Goal: Navigation & Orientation: Find specific page/section

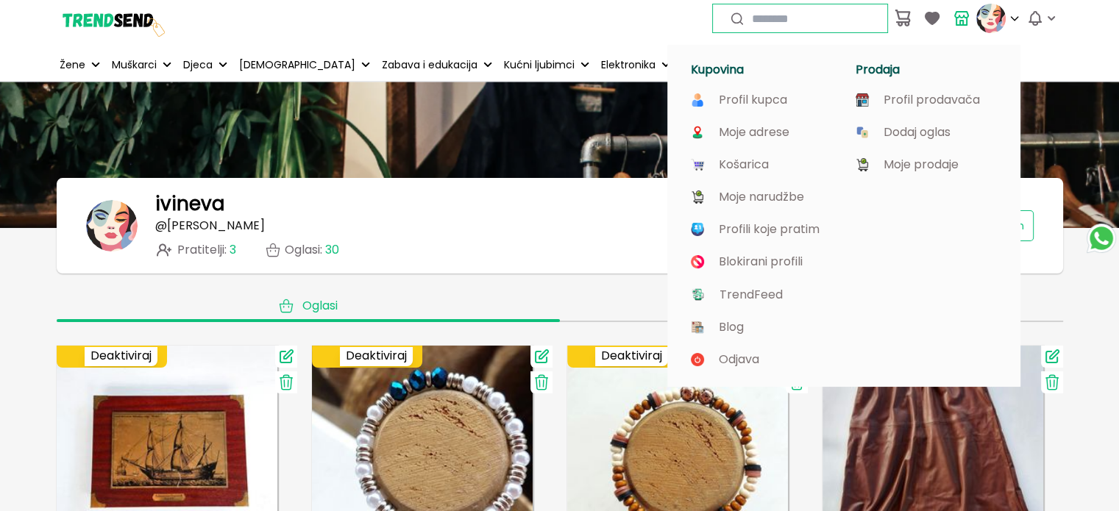
click at [978, 14] on img at bounding box center [990, 18] width 29 height 29
click at [983, 13] on img at bounding box center [990, 18] width 29 height 29
click at [961, 100] on p "Profil prodavača" at bounding box center [931, 99] width 96 height 13
click at [945, 99] on p "Profil prodavača" at bounding box center [931, 99] width 96 height 13
click at [1015, 17] on icon at bounding box center [1014, 19] width 12 height 12
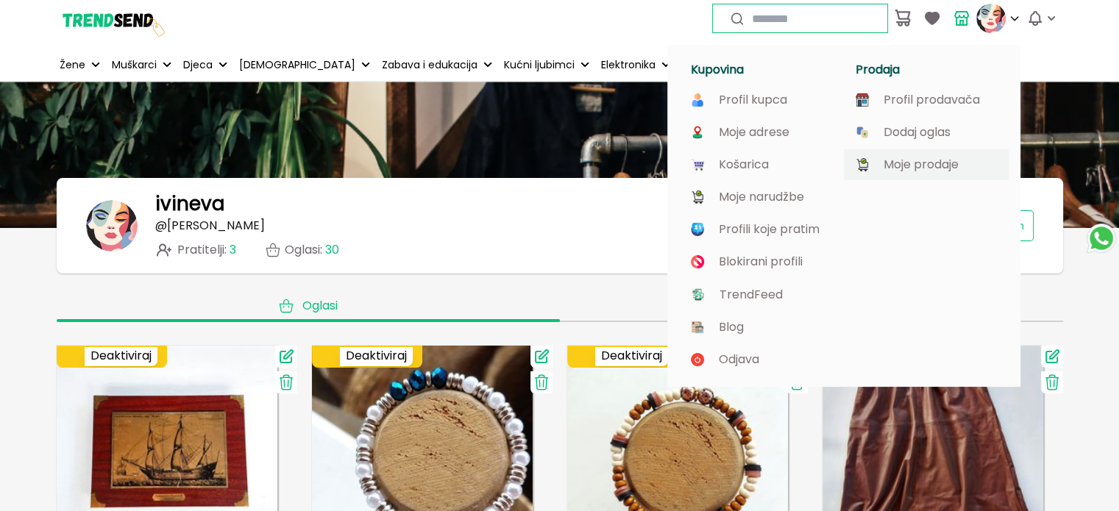
click at [936, 174] on div "Moje prodaje" at bounding box center [926, 164] width 165 height 31
click at [928, 163] on p "Moje prodaje" at bounding box center [920, 164] width 75 height 13
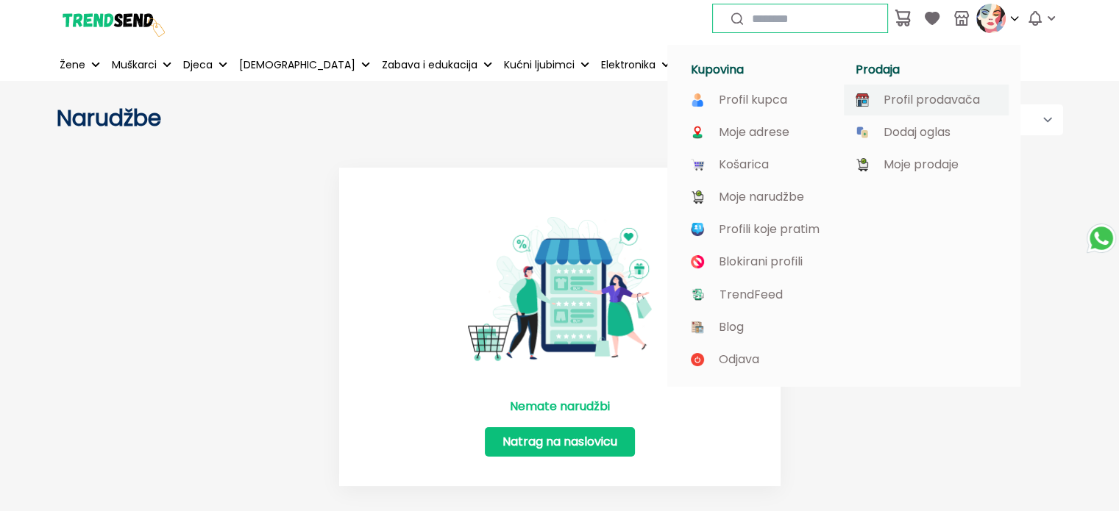
click at [933, 102] on p "Profil prodavača" at bounding box center [931, 99] width 96 height 13
